Goal: Information Seeking & Learning: Learn about a topic

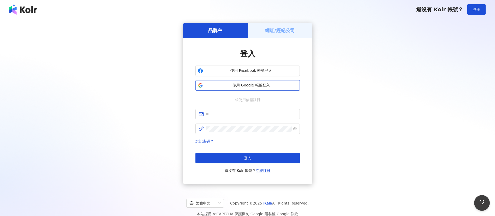
click at [257, 81] on button "使用 Google 帳號登入" at bounding box center [247, 85] width 104 height 10
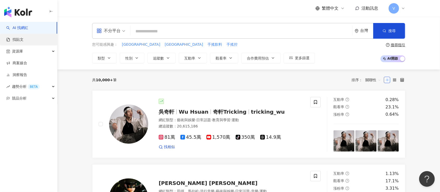
click at [17, 42] on link "找貼文" at bounding box center [14, 39] width 17 height 5
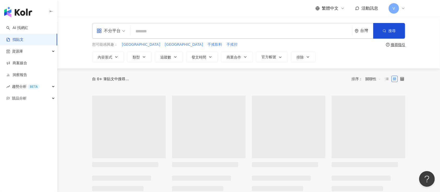
click at [154, 32] on input "search" at bounding box center [240, 31] width 217 height 11
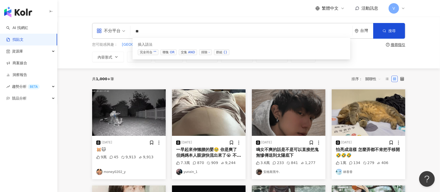
type input "*"
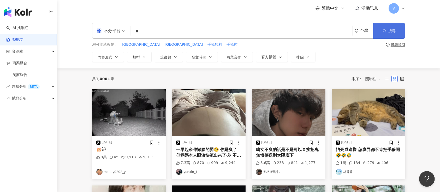
type input "**"
click at [395, 35] on button "搜尋" at bounding box center [389, 31] width 32 height 16
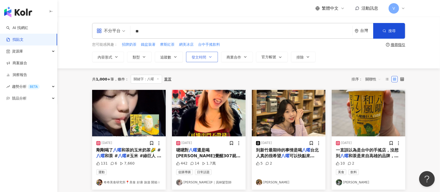
click at [211, 56] on icon "button" at bounding box center [210, 57] width 4 height 4
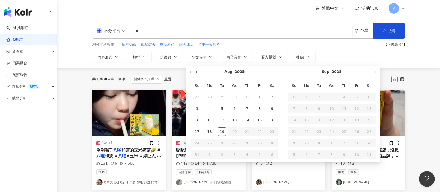
click at [196, 72] on span "button" at bounding box center [197, 72] width 3 height 3
click at [197, 72] on span "button" at bounding box center [197, 72] width 3 height 3
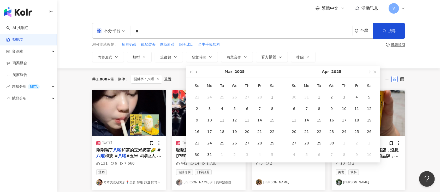
click at [197, 72] on span "button" at bounding box center [197, 72] width 3 height 3
type input "**********"
click at [234, 94] on div "1" at bounding box center [234, 97] width 8 height 8
type input "**********"
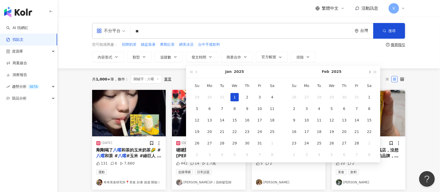
click at [369, 71] on span "button" at bounding box center [369, 72] width 3 height 3
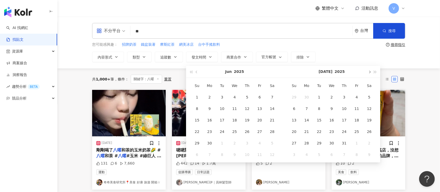
click at [369, 71] on span "button" at bounding box center [369, 72] width 3 height 3
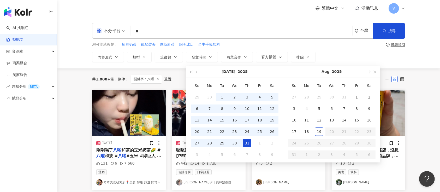
click at [246, 143] on div "31" at bounding box center [247, 143] width 8 height 8
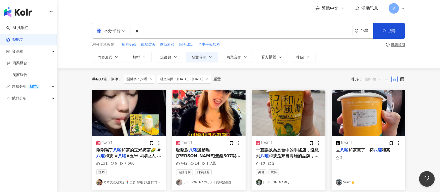
click at [378, 80] on span "關聯性" at bounding box center [373, 79] width 16 height 8
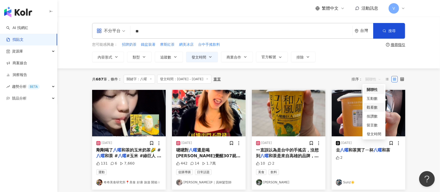
click at [375, 105] on div "觀看數" at bounding box center [373, 107] width 15 height 6
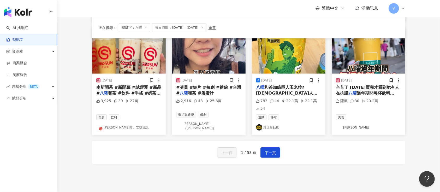
scroll to position [278, 0]
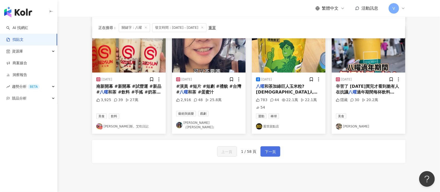
click at [269, 148] on span "下一頁" at bounding box center [270, 151] width 11 height 6
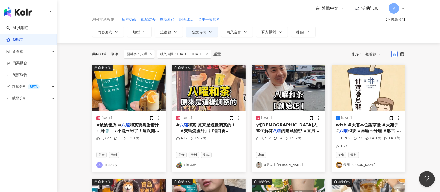
scroll to position [2, 0]
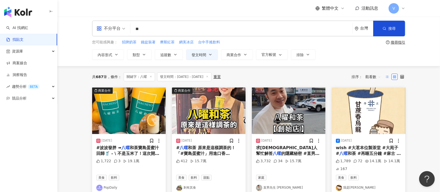
click at [387, 74] on label at bounding box center [386, 77] width 6 height 6
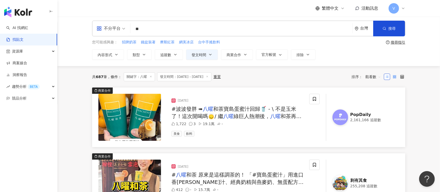
click at [394, 74] on label at bounding box center [394, 77] width 6 height 6
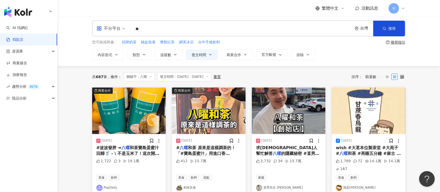
click at [376, 76] on span "觀看數" at bounding box center [373, 76] width 16 height 8
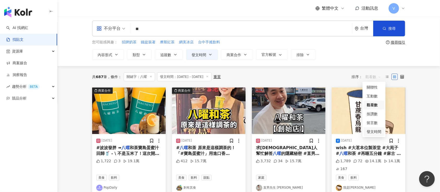
click at [372, 129] on div "發文時間" at bounding box center [373, 132] width 15 height 6
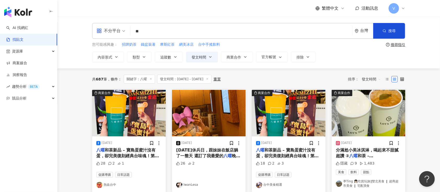
click at [376, 78] on span "發文時間" at bounding box center [370, 79] width 19 height 8
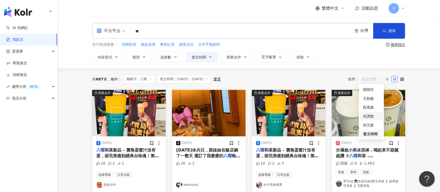
click at [372, 115] on div "按讚數" at bounding box center [371, 116] width 17 height 6
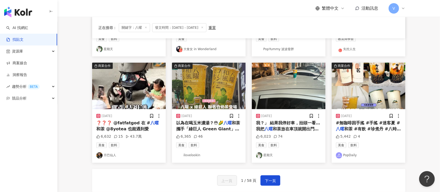
scroll to position [243, 0]
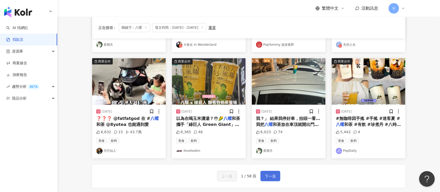
click at [270, 173] on span "下一頁" at bounding box center [270, 176] width 11 height 6
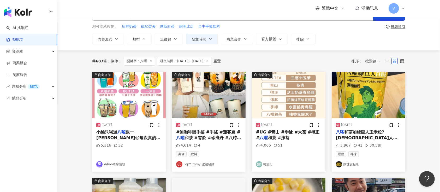
scroll to position [0, 0]
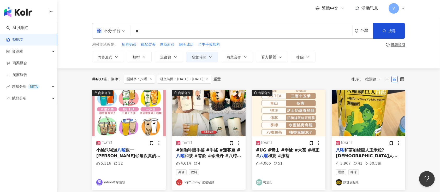
click at [209, 78] on span "發文時間：[DATE] - [DATE]" at bounding box center [184, 79] width 54 height 9
click at [210, 56] on icon "button" at bounding box center [210, 57] width 4 height 4
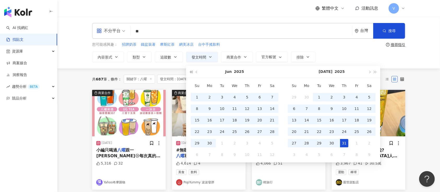
click at [190, 72] on span "button" at bounding box center [191, 72] width 3 height 3
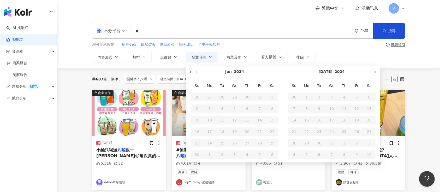
click at [190, 71] on span "button" at bounding box center [191, 72] width 3 height 3
click at [376, 72] on button "button" at bounding box center [375, 72] width 6 height 12
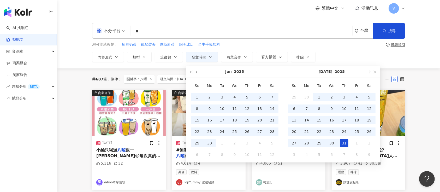
click at [196, 71] on span "button" at bounding box center [197, 72] width 3 height 3
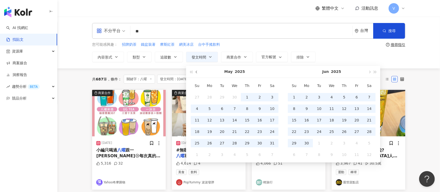
click at [196, 71] on span "button" at bounding box center [197, 72] width 3 height 3
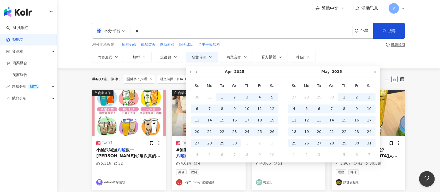
click at [196, 71] on span "button" at bounding box center [197, 72] width 3 height 3
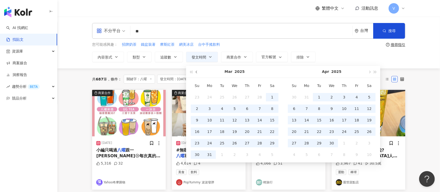
click at [196, 71] on span "button" at bounding box center [197, 72] width 3 height 3
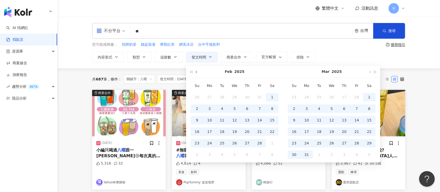
click at [196, 71] on span "button" at bounding box center [197, 72] width 3 height 3
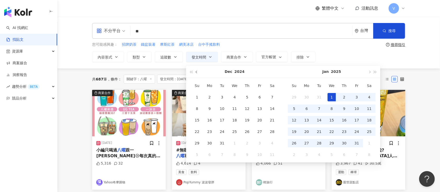
click at [196, 71] on span "button" at bounding box center [197, 72] width 3 height 3
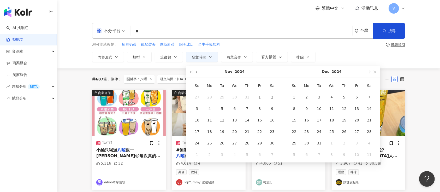
click at [196, 71] on span "button" at bounding box center [197, 72] width 3 height 3
type input "**********"
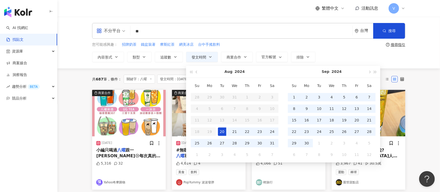
click at [223, 129] on div "20" at bounding box center [222, 131] width 8 height 8
type input "**********"
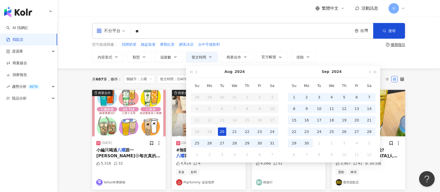
click at [410, 59] on div "**********" at bounding box center [249, 42] width 334 height 39
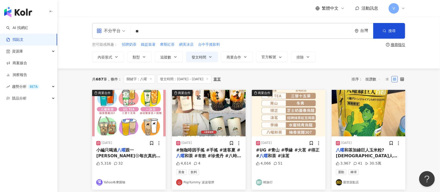
click at [221, 78] on div "重置" at bounding box center [216, 79] width 7 height 4
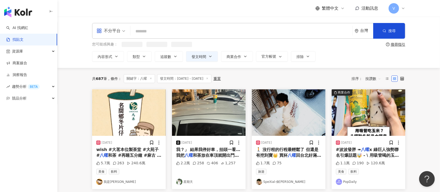
type input "**********"
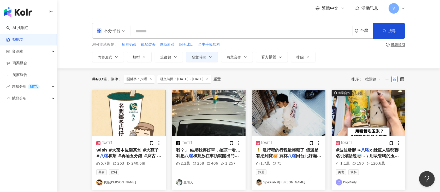
click at [193, 79] on span "發文時間：[DATE] - [DATE]" at bounding box center [184, 79] width 54 height 9
click at [208, 78] on line at bounding box center [206, 78] width 1 height 1
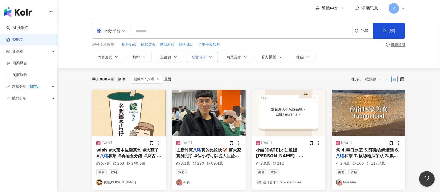
click at [206, 55] on button "發文時間" at bounding box center [202, 57] width 32 height 10
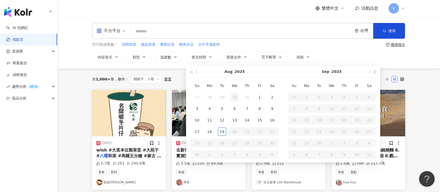
type input "**********"
click at [196, 70] on button "button" at bounding box center [197, 72] width 6 height 12
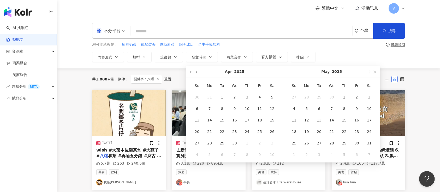
click at [196, 70] on button "button" at bounding box center [197, 72] width 6 height 12
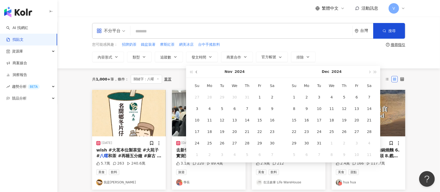
click at [196, 70] on button "button" at bounding box center [197, 72] width 6 height 12
type input "**********"
click at [220, 127] on div "20" at bounding box center [222, 131] width 8 height 8
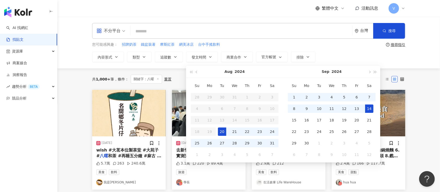
type input "**********"
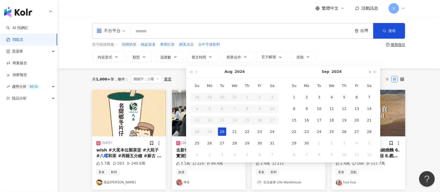
click at [368, 71] on span "button" at bounding box center [369, 72] width 3 height 3
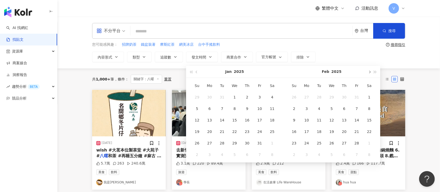
click at [368, 71] on span "button" at bounding box center [369, 72] width 3 height 3
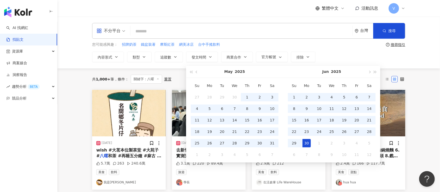
click at [307, 142] on div "30" at bounding box center [306, 143] width 8 height 8
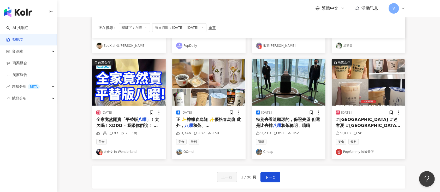
scroll to position [243, 0]
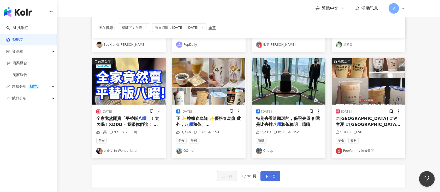
click at [273, 174] on span "下一頁" at bounding box center [270, 176] width 11 height 6
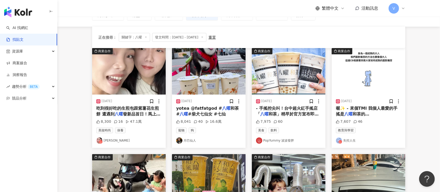
scroll to position [35, 0]
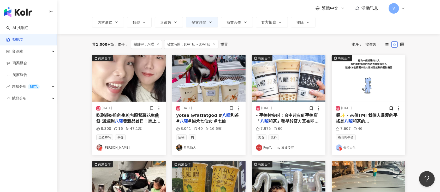
click at [210, 44] on span "發文時間：[DATE] - [DATE]" at bounding box center [191, 44] width 54 height 9
click at [208, 20] on icon "button" at bounding box center [210, 22] width 4 height 4
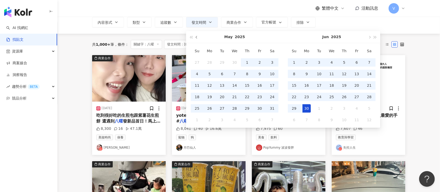
click at [195, 35] on button "button" at bounding box center [197, 37] width 6 height 12
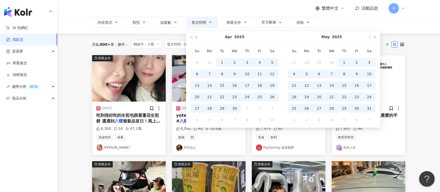
click at [194, 34] on button "button" at bounding box center [197, 37] width 6 height 12
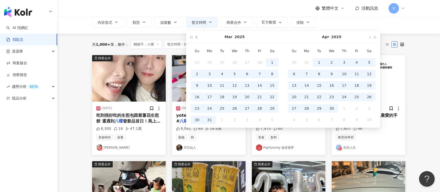
click at [198, 36] on button "button" at bounding box center [197, 37] width 6 height 12
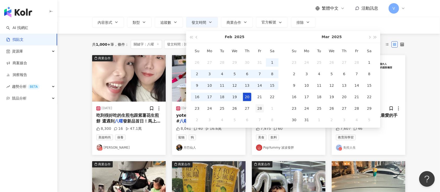
type input "**********"
click at [259, 107] on div "28" at bounding box center [259, 108] width 8 height 8
type input "**********"
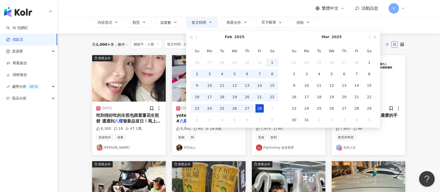
scroll to position [0, 0]
click at [427, 66] on main "**********" at bounding box center [248, 195] width 382 height 427
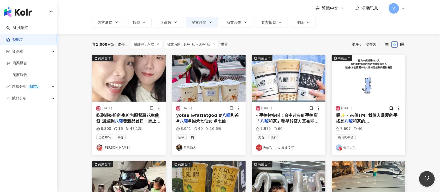
click at [427, 66] on main "**********" at bounding box center [248, 195] width 382 height 427
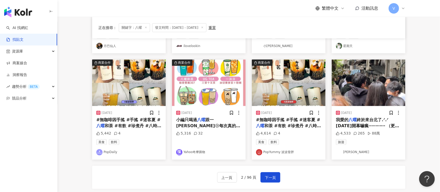
scroll to position [243, 0]
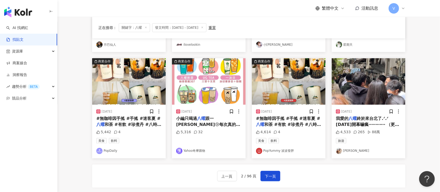
click at [378, 119] on span "終於來台北了.ᐟ.ᐟ [DATE]開幕嚇瘋⋯⋯⋯⋯ （更瘋的可能是我還從八里來） 你們猜猜我最後到底排了多久😂😂😂 #" at bounding box center [368, 127] width 64 height 22
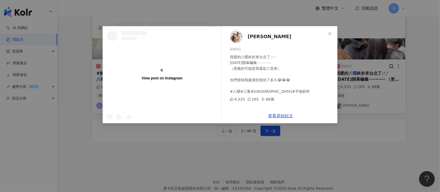
scroll to position [309, 0]
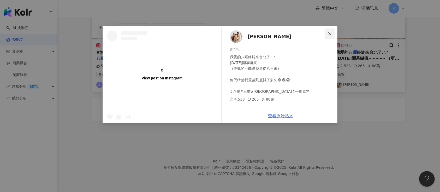
click at [330, 30] on button "Close" at bounding box center [329, 33] width 10 height 10
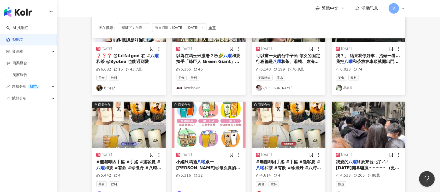
scroll to position [170, 0]
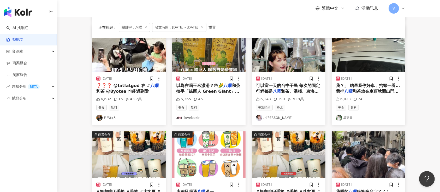
click at [203, 26] on icon at bounding box center [202, 27] width 3 height 3
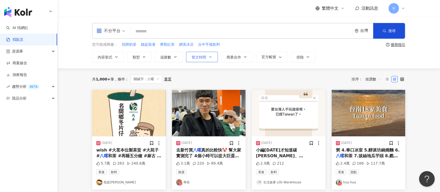
click at [201, 56] on span "發文時間" at bounding box center [198, 57] width 15 height 4
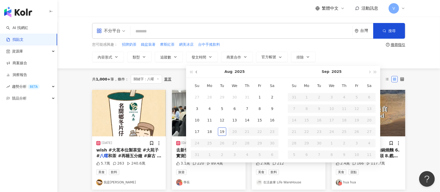
click at [196, 72] on span "button" at bounding box center [197, 72] width 3 height 3
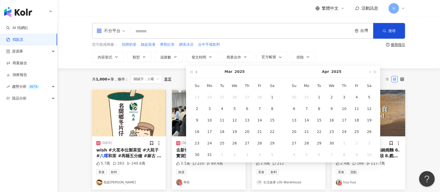
click at [196, 72] on span "button" at bounding box center [197, 72] width 3 height 3
type input "**********"
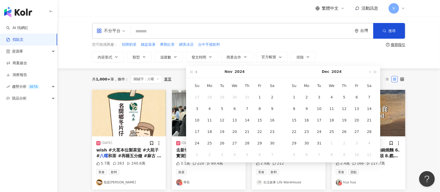
click at [194, 70] on button "button" at bounding box center [197, 72] width 6 height 12
type input "**********"
click at [223, 95] on div "1" at bounding box center [222, 97] width 8 height 8
click at [370, 71] on button "button" at bounding box center [369, 72] width 6 height 12
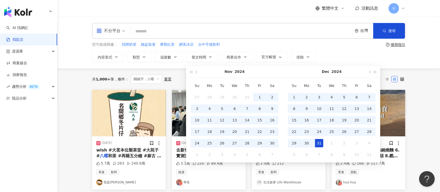
click at [320, 141] on div "31" at bounding box center [319, 143] width 8 height 8
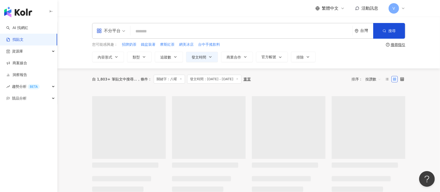
type input "**********"
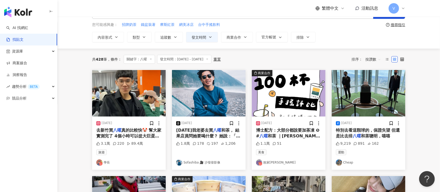
scroll to position [35, 0]
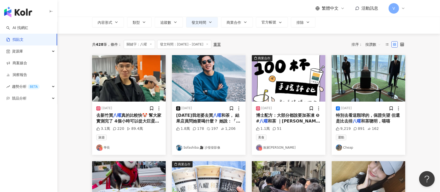
click at [196, 120] on span "和茶， 結果店員問她要喝什麼？ 她說：「一杯八方雲集」 🫢🫢🫢 店員不失禮貌的回：「是一杯" at bounding box center [208, 124] width 64 height 22
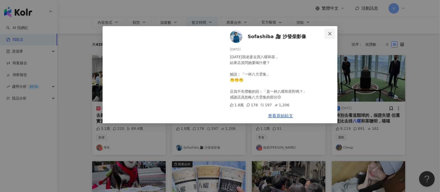
click at [332, 31] on button "Close" at bounding box center [329, 33] width 10 height 10
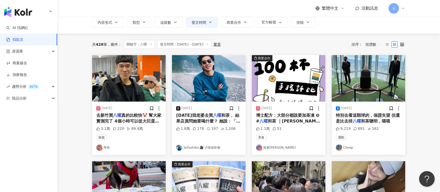
click at [377, 43] on span "按讚數" at bounding box center [373, 44] width 16 height 8
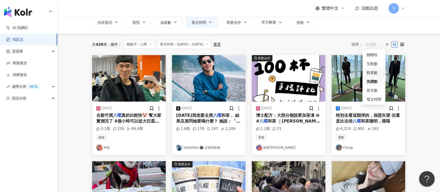
click at [371, 71] on div "觀看數" at bounding box center [373, 73] width 15 height 6
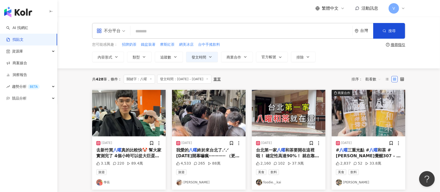
click at [131, 155] on span "真的比較快🤡 幫大家實測完了 4個小時可以從大巨蛋來回 #小廢片 #" at bounding box center [128, 155] width 65 height 17
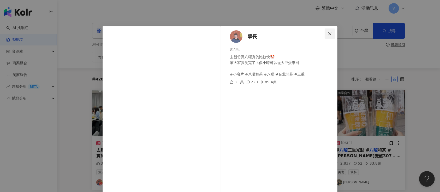
click at [327, 32] on icon "close" at bounding box center [329, 34] width 4 height 4
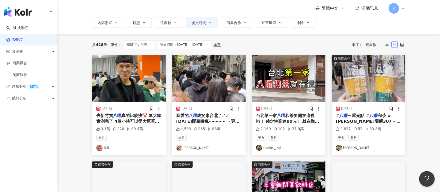
scroll to position [35, 0]
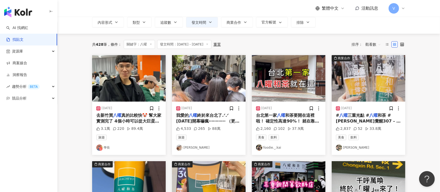
click at [210, 112] on div "[DATE] 我愛的 八曜 終於來台北了.ᐟ.ᐟ [DATE]開幕嚇瘋⋯⋯⋯⋯ （更瘋的可能是我還從八里來） 你們猜猜我最後到底排了多久😂😂😂 # 八曜 #三…" at bounding box center [209, 127] width 74 height 53
click at [209, 116] on span "終於來台北了.ᐟ.ᐟ [DATE]開幕嚇瘋⋯⋯⋯⋯ （更瘋的可能是我還從八里來） 你們猜猜我最後到底排了多久😂😂😂 #" at bounding box center [208, 124] width 64 height 22
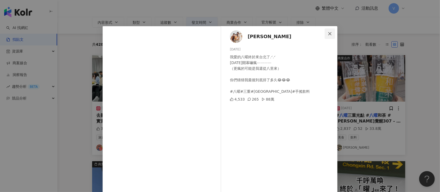
click at [329, 33] on span "Close" at bounding box center [329, 34] width 10 height 4
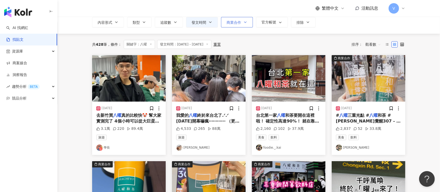
click at [247, 22] on icon "button" at bounding box center [245, 22] width 4 height 4
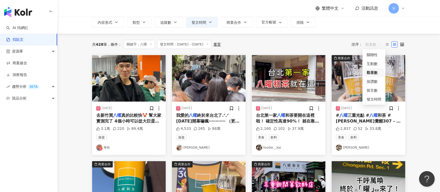
click at [376, 44] on span "觀看數" at bounding box center [373, 44] width 16 height 8
click at [376, 98] on div "發文時間" at bounding box center [373, 99] width 15 height 6
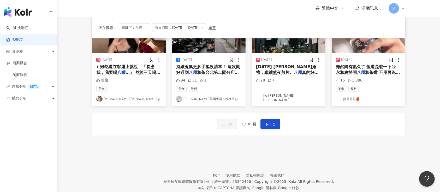
scroll to position [309, 0]
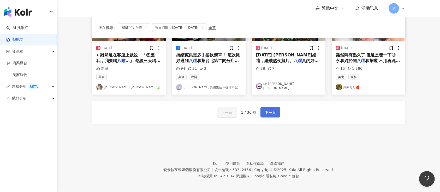
click at [276, 109] on button "下一頁" at bounding box center [270, 112] width 20 height 10
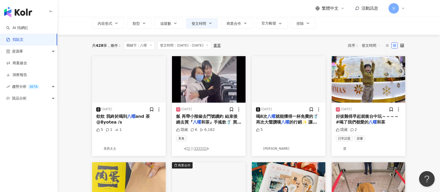
scroll to position [0, 0]
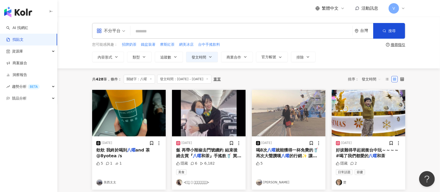
click at [376, 76] on span "發文時間" at bounding box center [370, 79] width 19 height 8
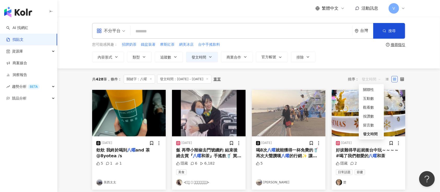
click at [368, 132] on div "發文時間" at bounding box center [371, 134] width 17 height 6
click at [375, 77] on span "發文時間" at bounding box center [370, 79] width 19 height 8
click at [366, 107] on div "觀看數" at bounding box center [371, 107] width 17 height 6
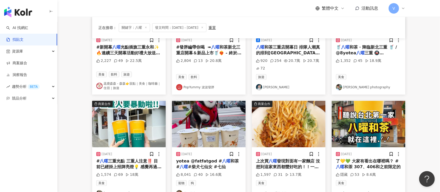
scroll to position [243, 0]
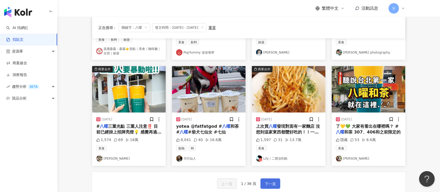
click at [268, 182] on span "下一頁" at bounding box center [270, 183] width 11 height 6
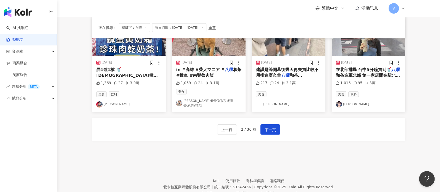
scroll to position [312, 0]
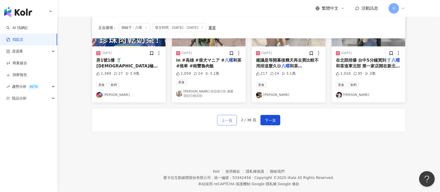
click at [229, 117] on span "上一頁" at bounding box center [226, 120] width 11 height 6
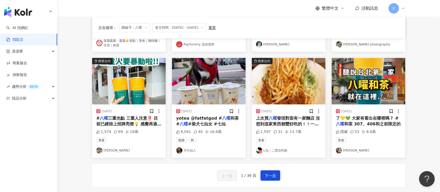
scroll to position [247, 0]
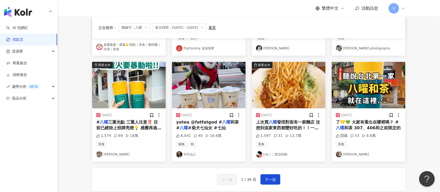
click at [367, 97] on img at bounding box center [368, 85] width 74 height 46
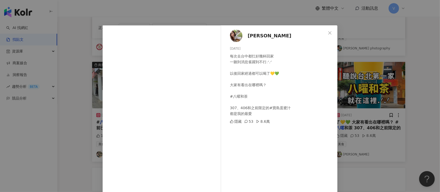
scroll to position [0, 0]
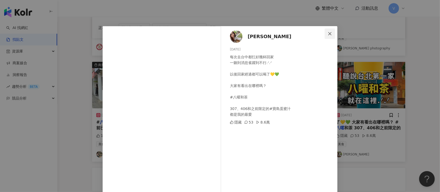
click at [329, 32] on span "Close" at bounding box center [329, 34] width 10 height 4
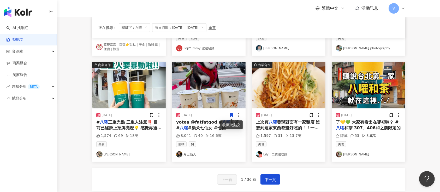
click at [231, 115] on icon at bounding box center [231, 115] width 3 height 4
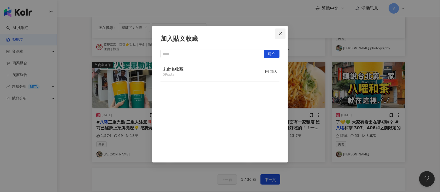
click at [282, 32] on icon "close" at bounding box center [280, 34] width 4 height 4
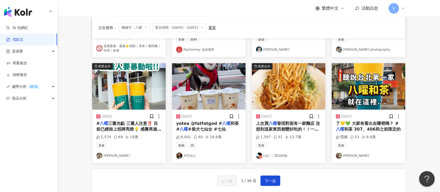
scroll to position [247, 0]
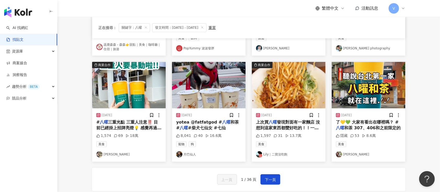
click at [131, 89] on img at bounding box center [129, 85] width 74 height 46
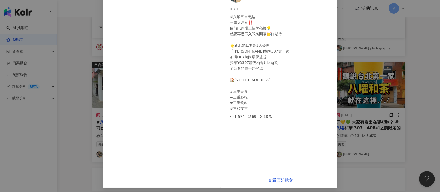
scroll to position [42, 0]
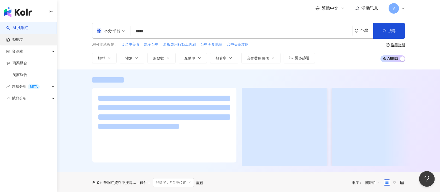
click at [23, 41] on link "找貼文" at bounding box center [14, 39] width 17 height 5
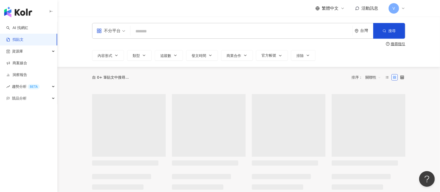
click at [146, 30] on input "search" at bounding box center [240, 31] width 217 height 11
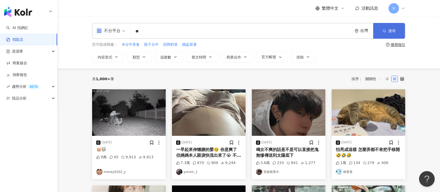
type input "**"
click at [395, 31] on button "搜尋" at bounding box center [389, 31] width 32 height 16
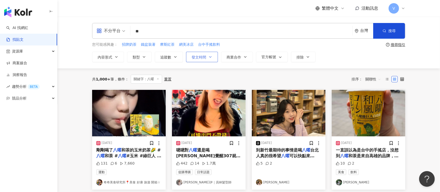
click at [207, 56] on button "發文時間" at bounding box center [202, 57] width 32 height 10
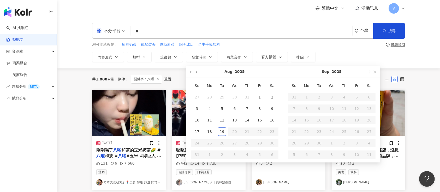
click at [196, 69] on button "button" at bounding box center [197, 72] width 6 height 12
click at [197, 72] on span "button" at bounding box center [197, 72] width 3 height 3
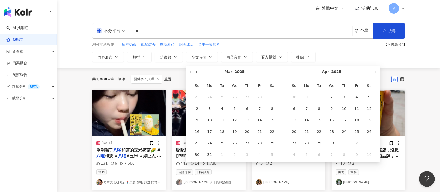
click at [197, 72] on span "button" at bounding box center [197, 72] width 3 height 3
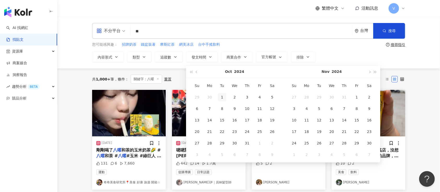
type input "**********"
click at [222, 94] on div "1" at bounding box center [222, 97] width 8 height 8
type input "**********"
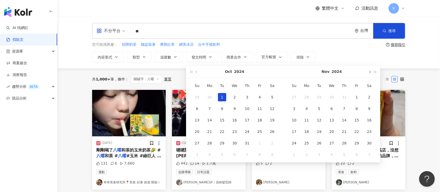
click at [368, 71] on button "button" at bounding box center [369, 72] width 6 height 12
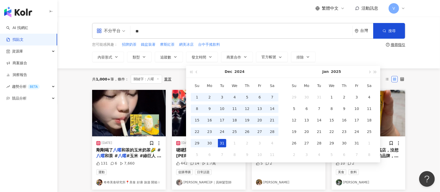
click at [221, 141] on div "31" at bounding box center [222, 143] width 8 height 8
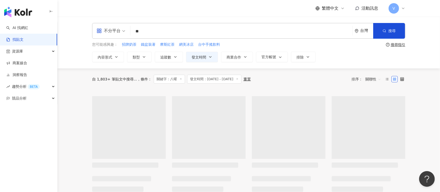
type input "**********"
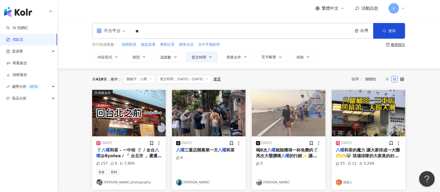
click at [378, 78] on span "關聯性" at bounding box center [373, 79] width 16 height 8
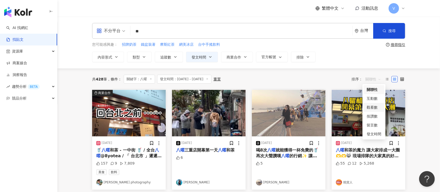
click at [372, 107] on div "觀看數" at bounding box center [373, 107] width 15 height 6
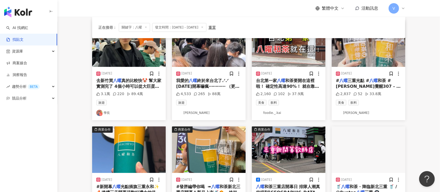
scroll to position [35, 0]
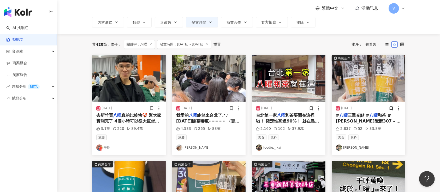
click at [275, 117] on span "台北第一家" at bounding box center [266, 115] width 21 height 5
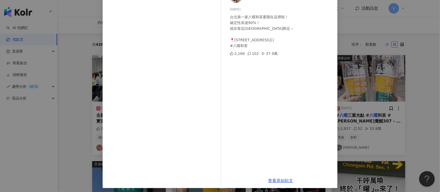
scroll to position [42, 0]
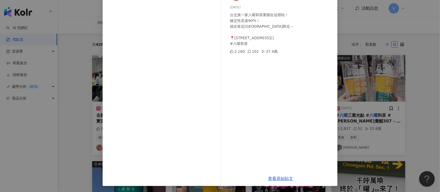
click at [427, 50] on div "foodie._.kai 2024/10/4 台北第一家八曜和茶要開在這裡啦！ 確定性高達90%！ 就在靠近永和樂華夜市附近～ 📍新北市永和區永和路一段210…" at bounding box center [220, 96] width 440 height 192
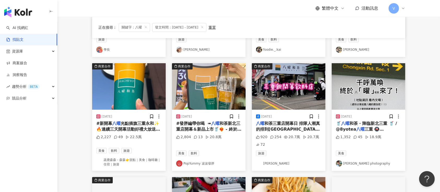
scroll to position [139, 0]
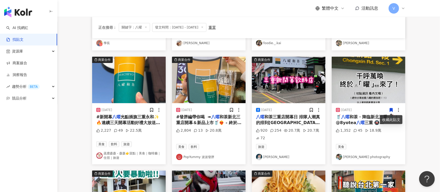
click at [199, 87] on img at bounding box center [209, 80] width 74 height 46
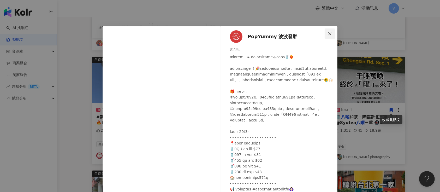
click at [324, 32] on span "Close" at bounding box center [329, 34] width 10 height 4
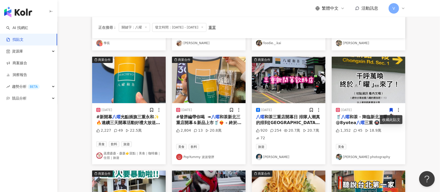
click at [419, 41] on main "**********" at bounding box center [248, 95] width 382 height 434
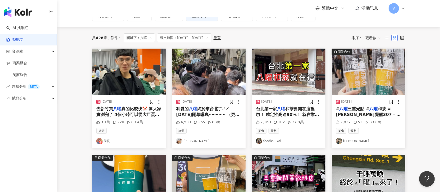
scroll to position [0, 0]
